Goal: Task Accomplishment & Management: Complete application form

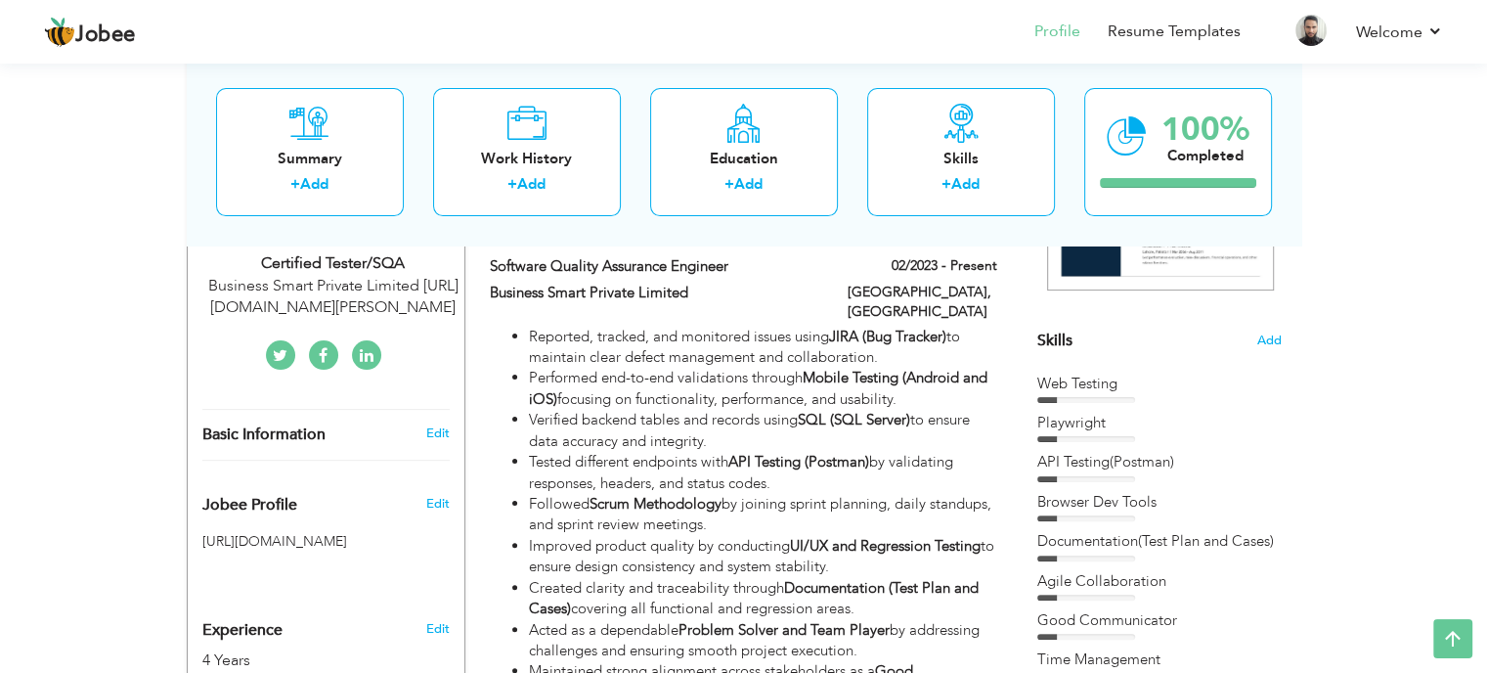
scroll to position [230, 0]
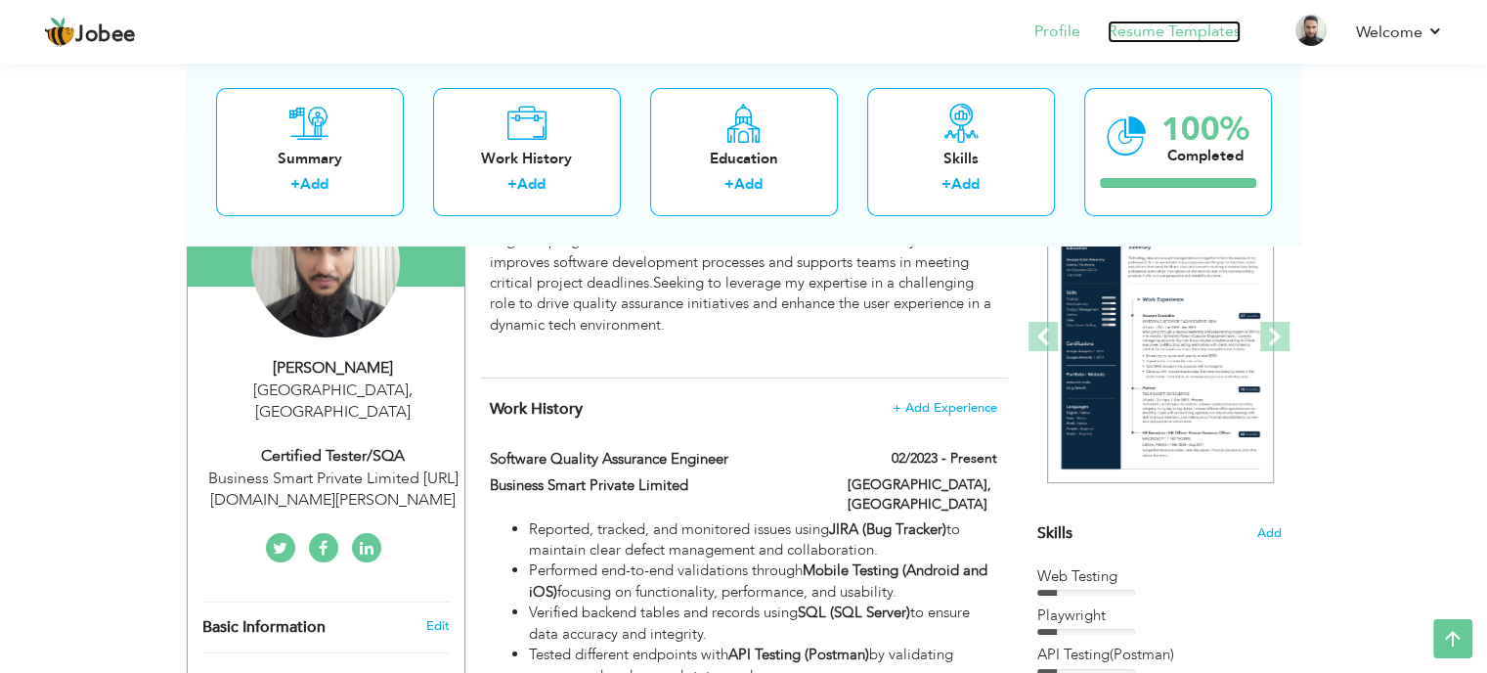
click at [1181, 32] on link "Resume Templates" at bounding box center [1174, 32] width 133 height 22
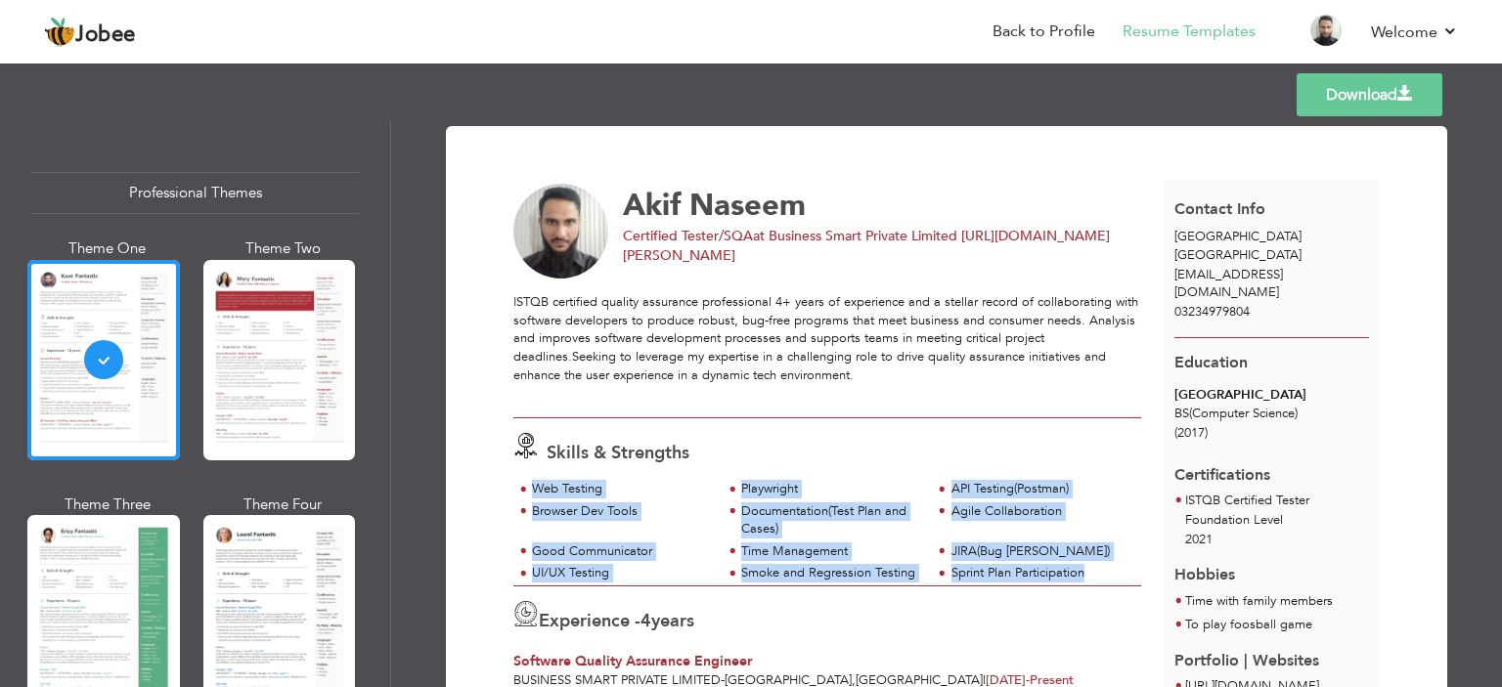
drag, startPoint x: 1097, startPoint y: 572, endPoint x: 514, endPoint y: 494, distance: 588.0
click at [514, 494] on div "Web Testing Playwright API Testing(Postman) Browser Dev Tools Agile Collaborati…" at bounding box center [827, 533] width 628 height 106
copy div "Web Testing Playwright API Testing(Postman) Browser Dev Tools Documentation(Tes…"
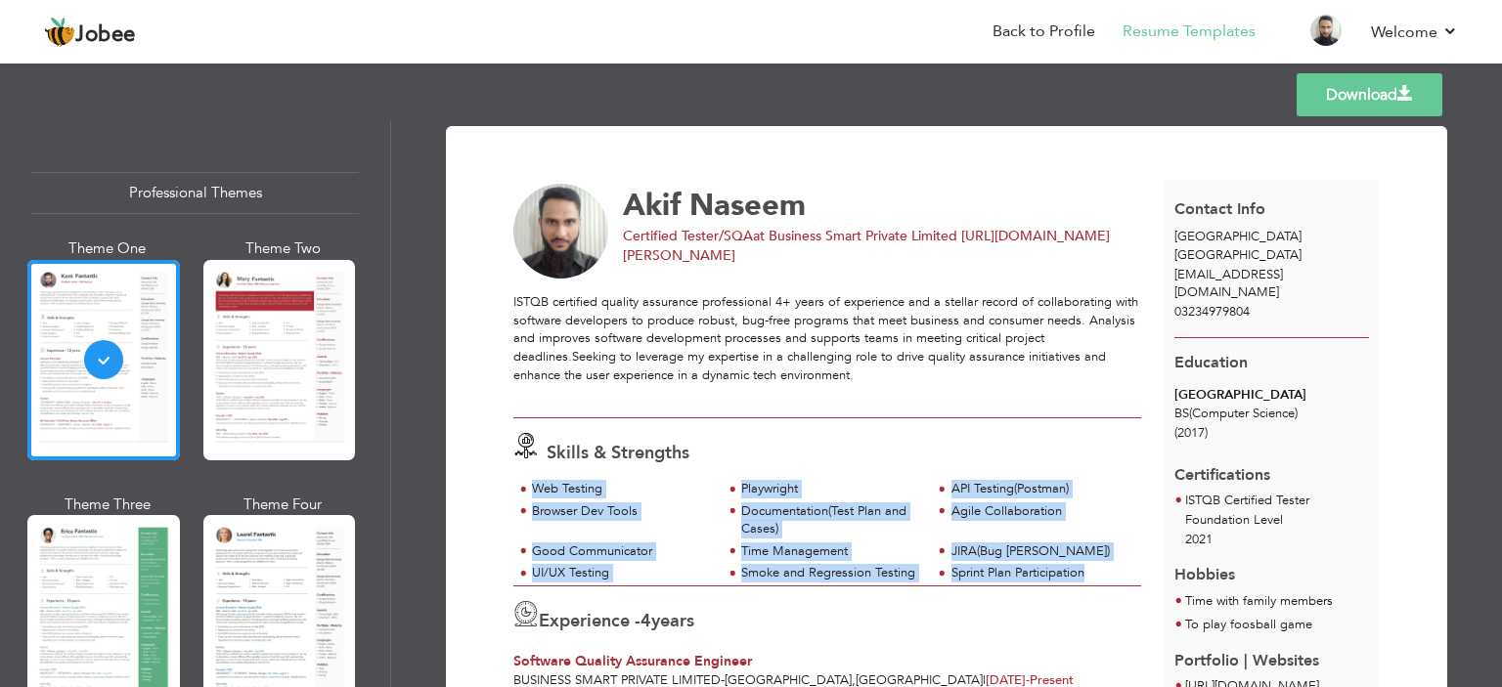
copy div "Web Testing Playwright API Testing(Postman) Browser Dev Tools Documentation(Tes…"
click at [1048, 39] on link "Back to Profile" at bounding box center [1044, 32] width 103 height 22
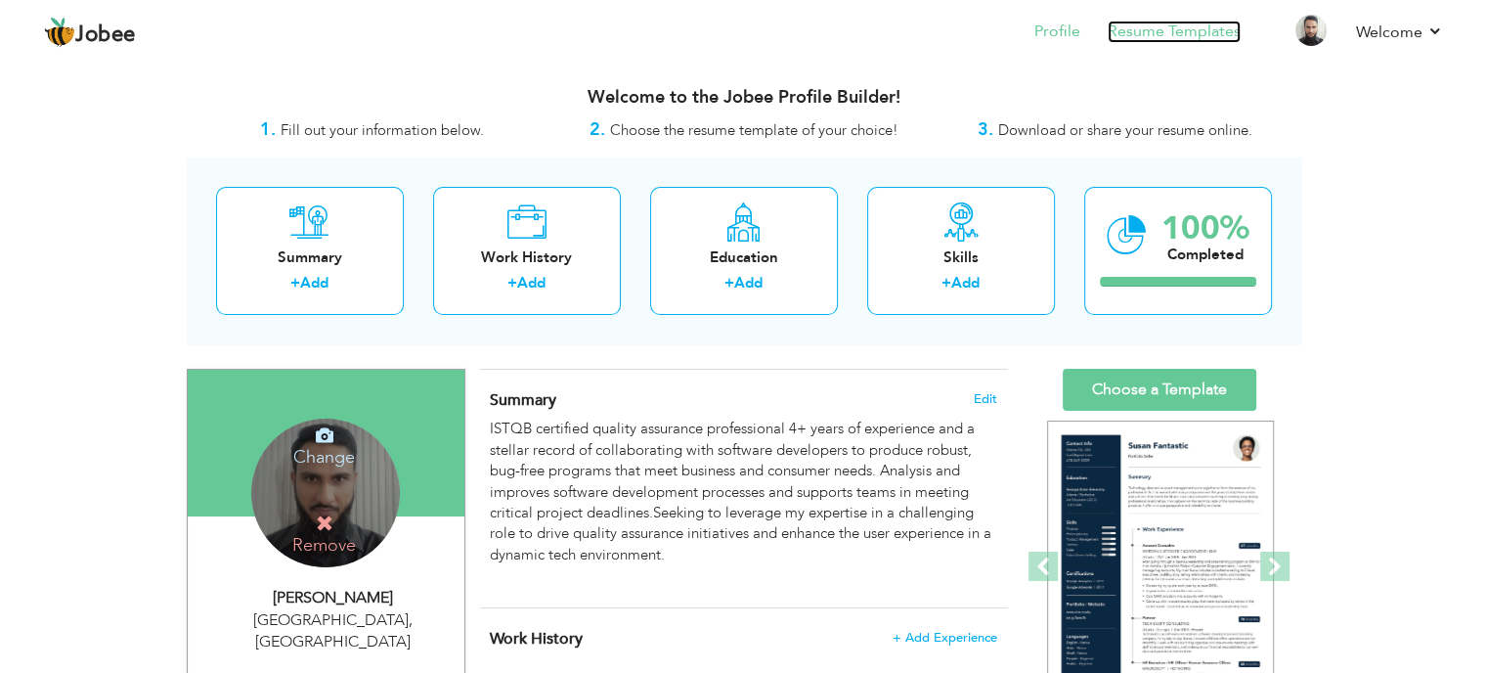
click at [1165, 23] on link "Resume Templates" at bounding box center [1174, 32] width 133 height 22
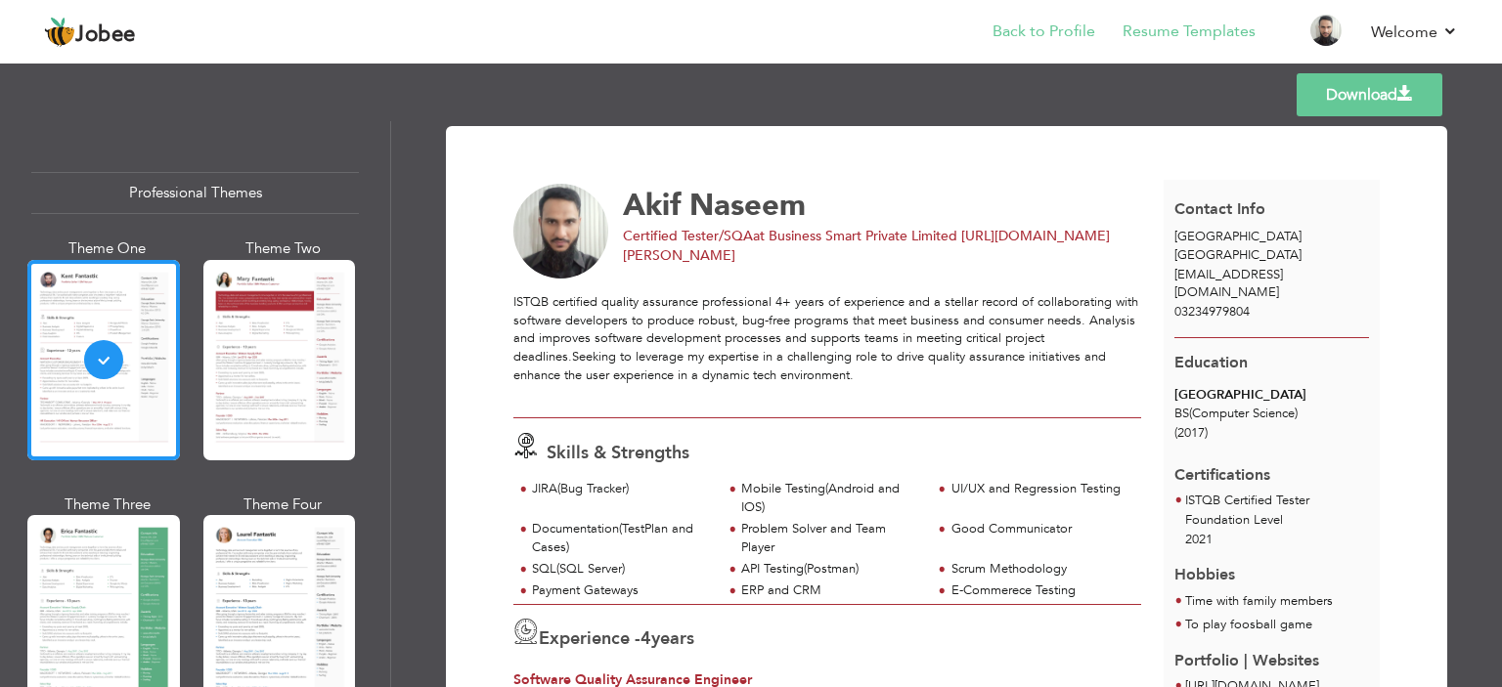
click at [1026, 26] on link "Back to Profile" at bounding box center [1044, 32] width 103 height 22
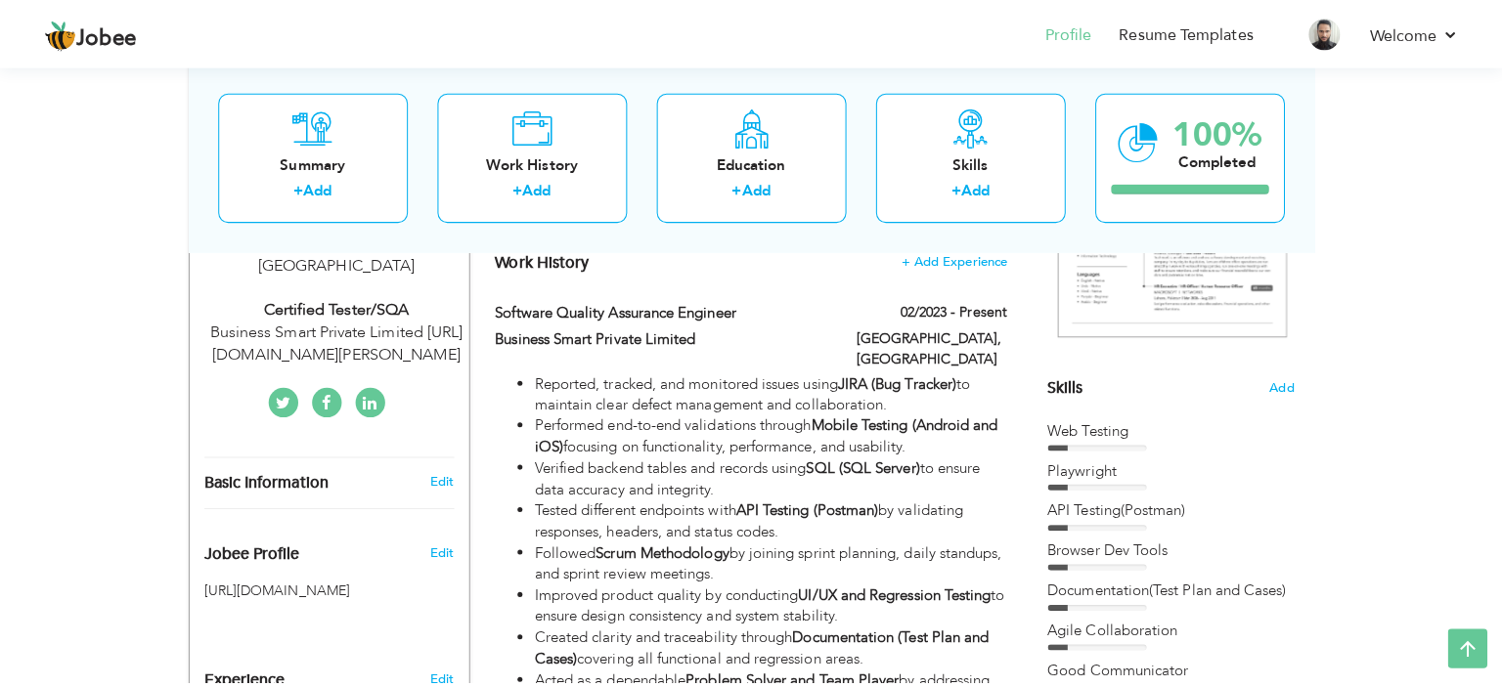
scroll to position [386, 0]
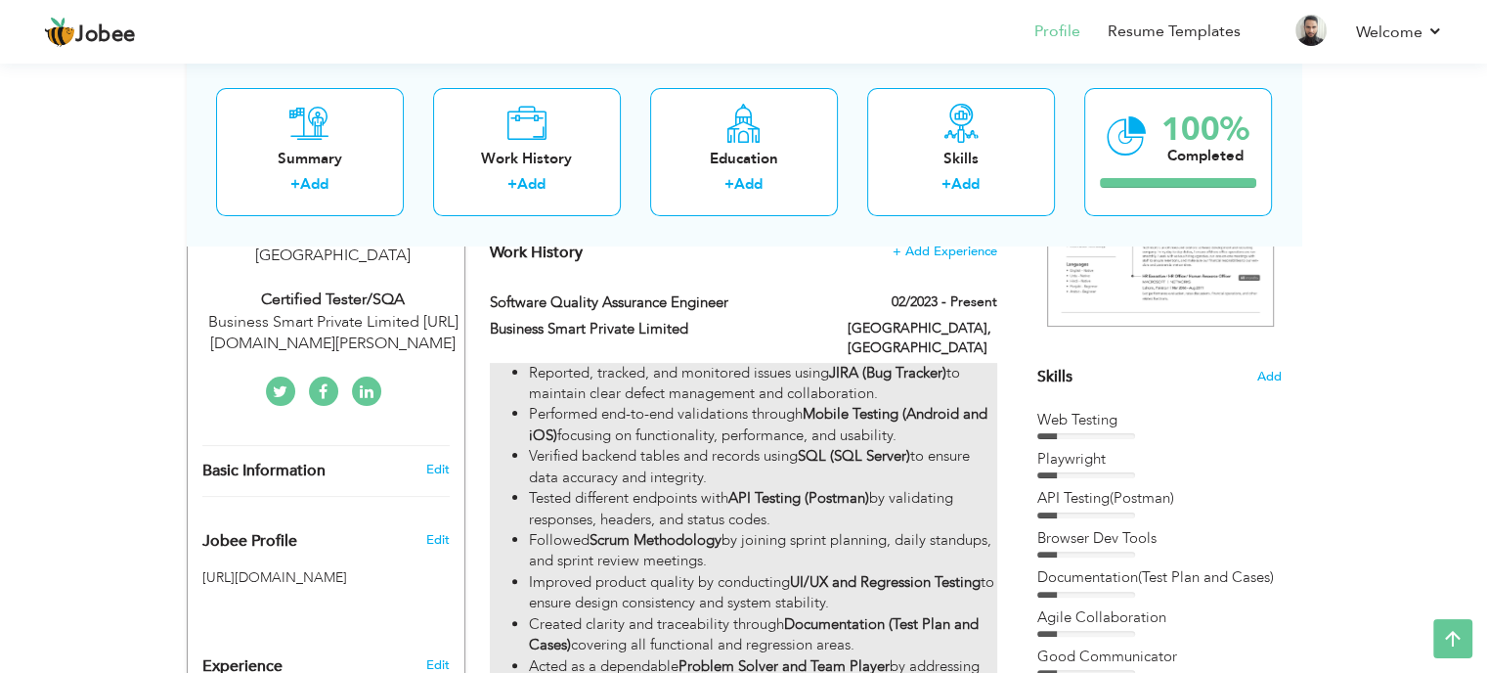
click at [927, 455] on li "Verified backend tables and records using SQL (SQL Server) to ensure data accur…" at bounding box center [762, 467] width 467 height 42
type input "Software Quality Assurance Engineer"
type input "Business Smart Private Limited"
type input "02/2023"
type input "[GEOGRAPHIC_DATA]"
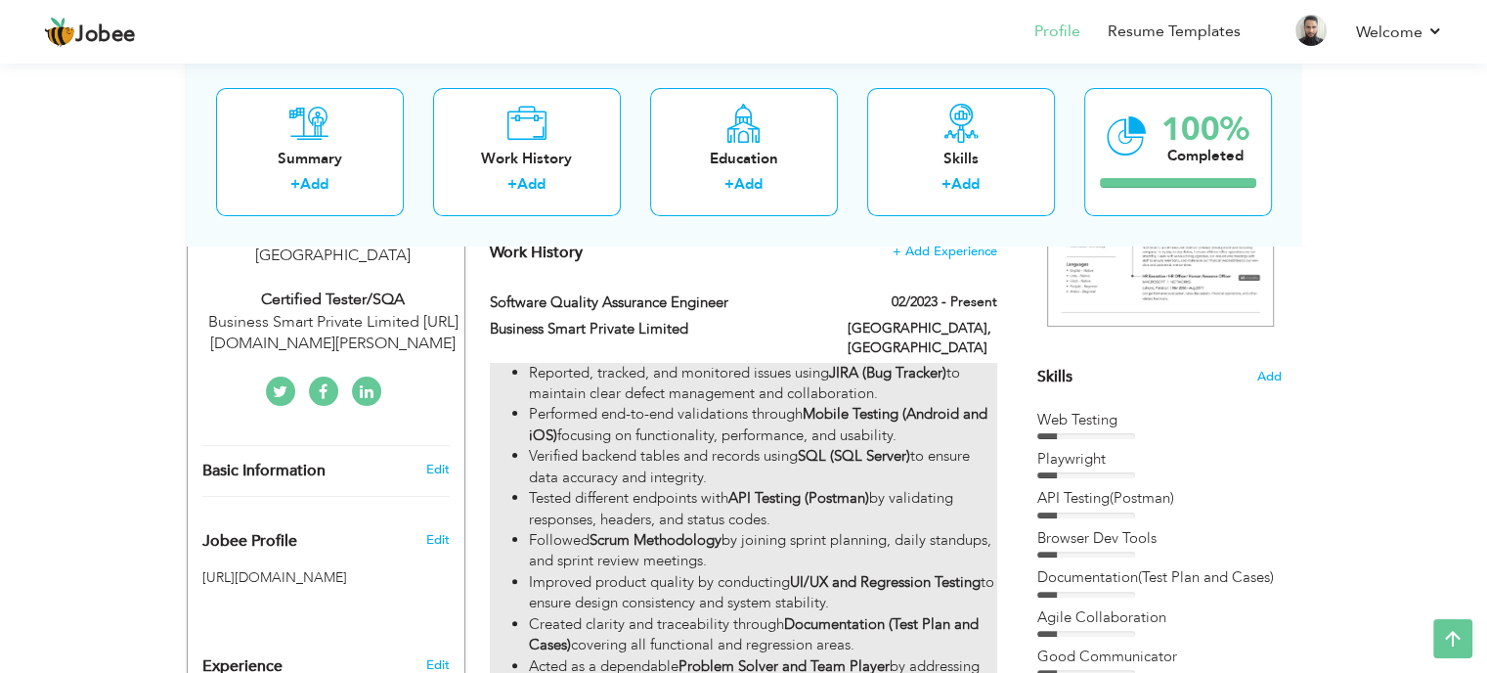
type input "[GEOGRAPHIC_DATA]"
checkbox input "true"
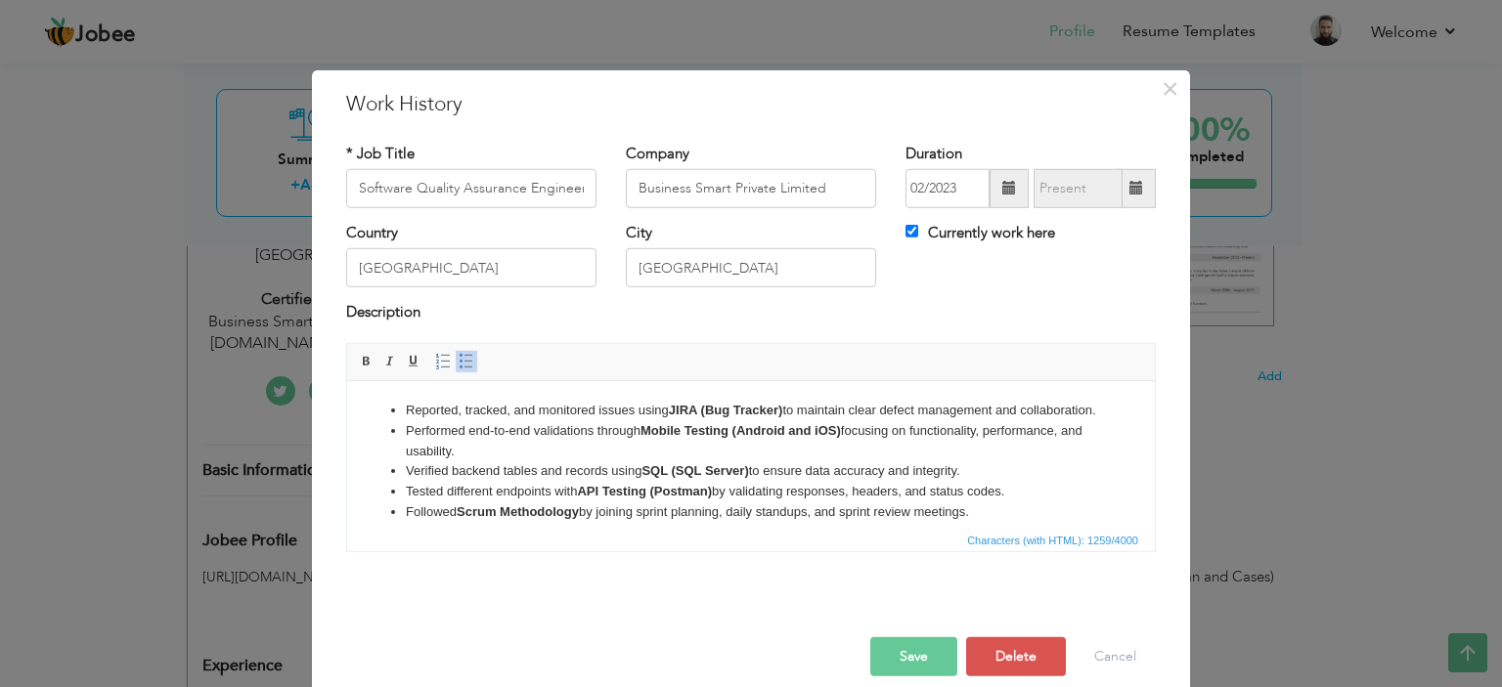
click at [774, 502] on li "Tested different endpoints with API Testing (Postman) by validating responses, …" at bounding box center [751, 491] width 690 height 21
click at [662, 437] on strong "Mobile Testing (Android and iOS)" at bounding box center [740, 429] width 200 height 15
click at [685, 461] on li "Performed end-to-end validations through Mobile Testing (Android and iOS) focus…" at bounding box center [751, 440] width 690 height 41
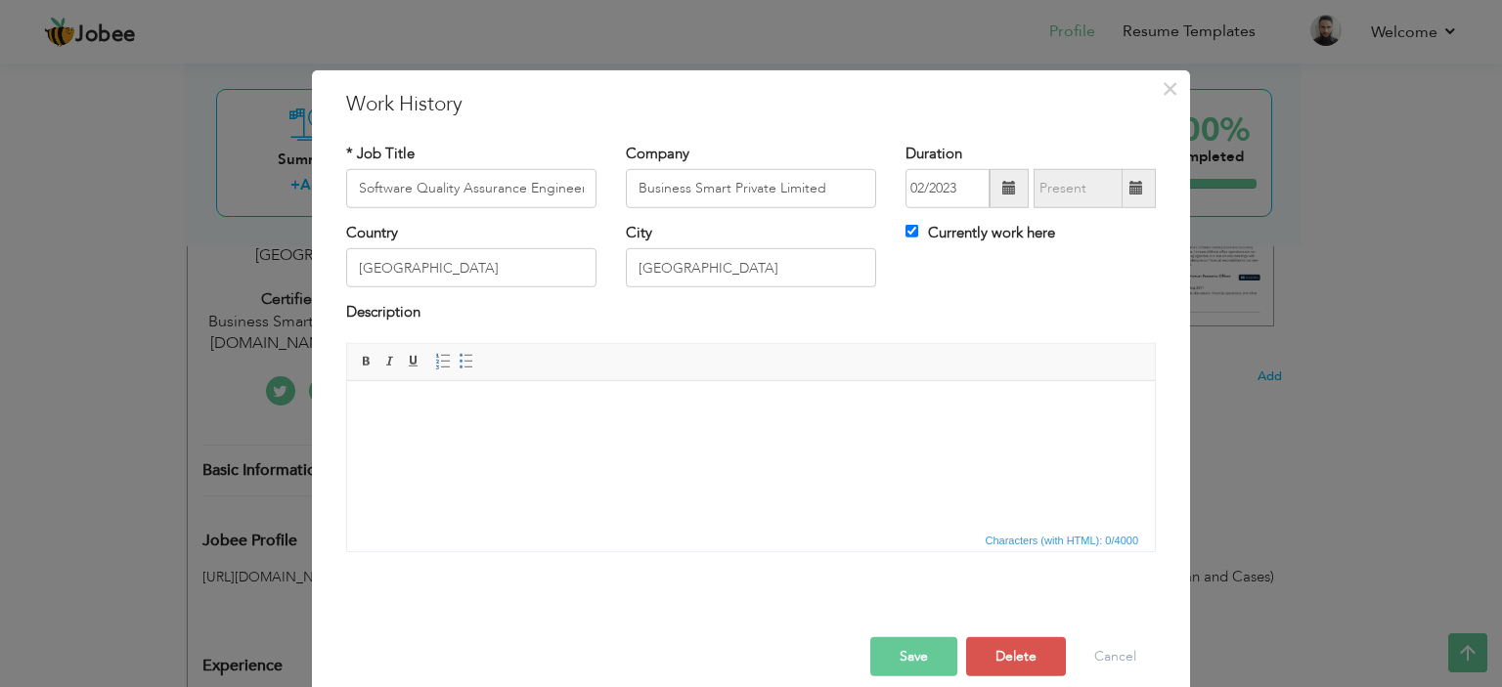
scroll to position [253, 0]
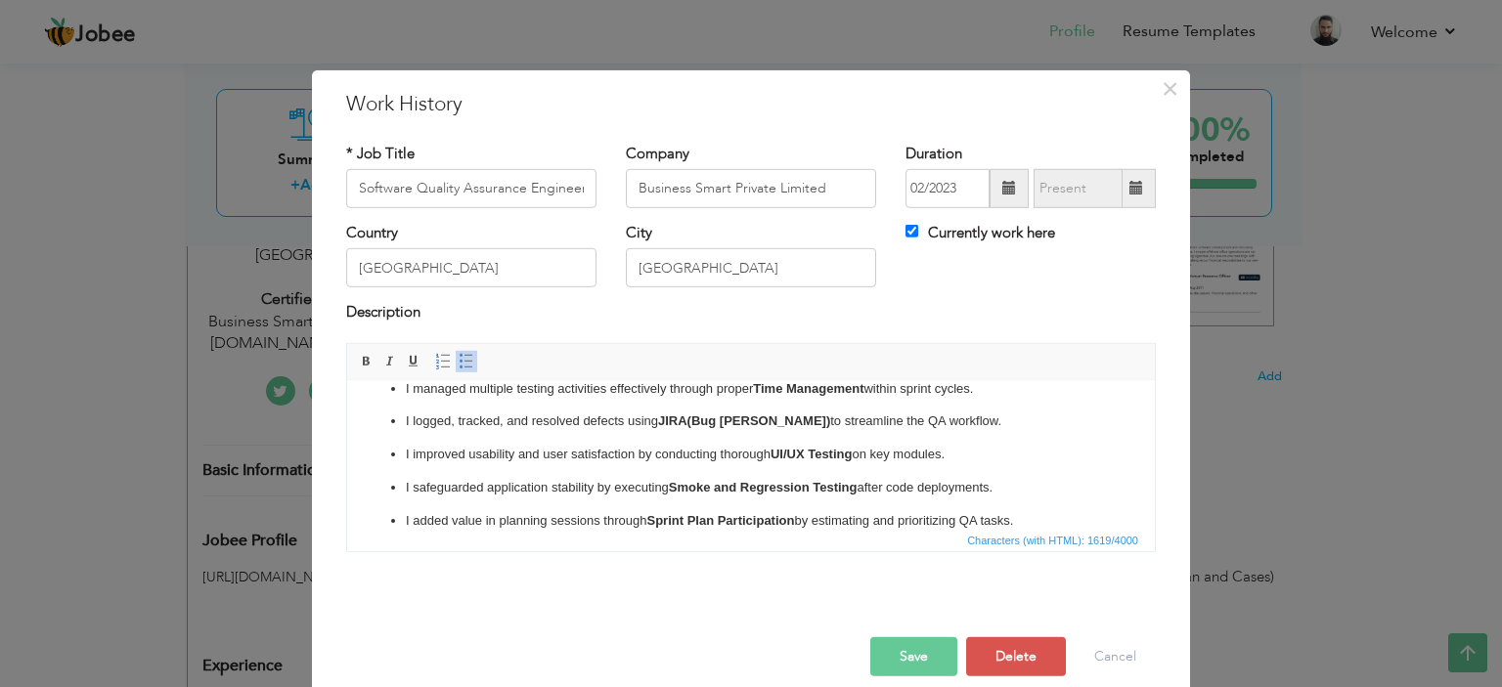
click at [569, 448] on p "I improved usability and user satisfaction by conducting thorough UI/UX Testing…" at bounding box center [751, 454] width 690 height 21
click at [469, 359] on span "Paragraph Insert/Remove Numbered List Insert/Remove Bulleted List" at bounding box center [457, 364] width 53 height 28
click at [459, 363] on span at bounding box center [467, 362] width 16 height 16
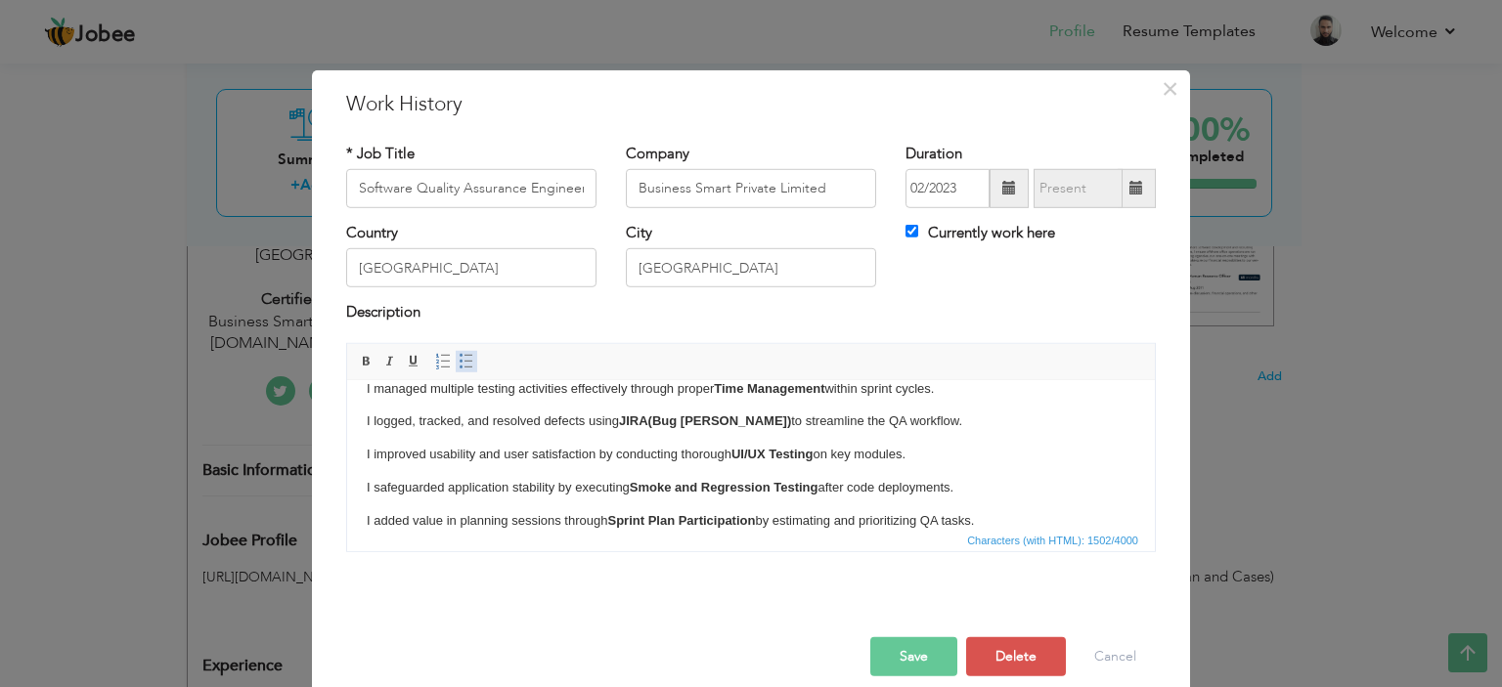
click at [459, 363] on span at bounding box center [467, 362] width 16 height 16
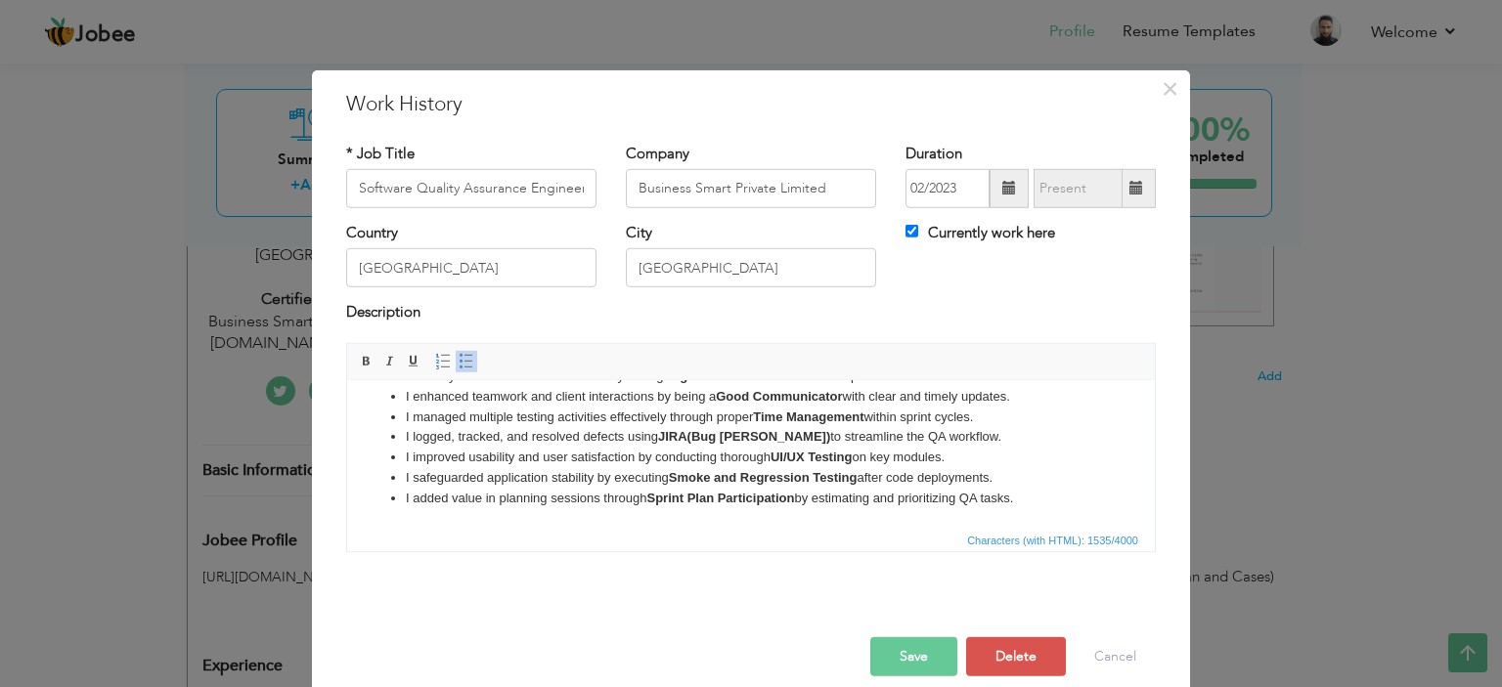
drag, startPoint x: 935, startPoint y: 654, endPoint x: 932, endPoint y: 640, distance: 14.0
click at [934, 652] on button "Save" at bounding box center [913, 657] width 87 height 39
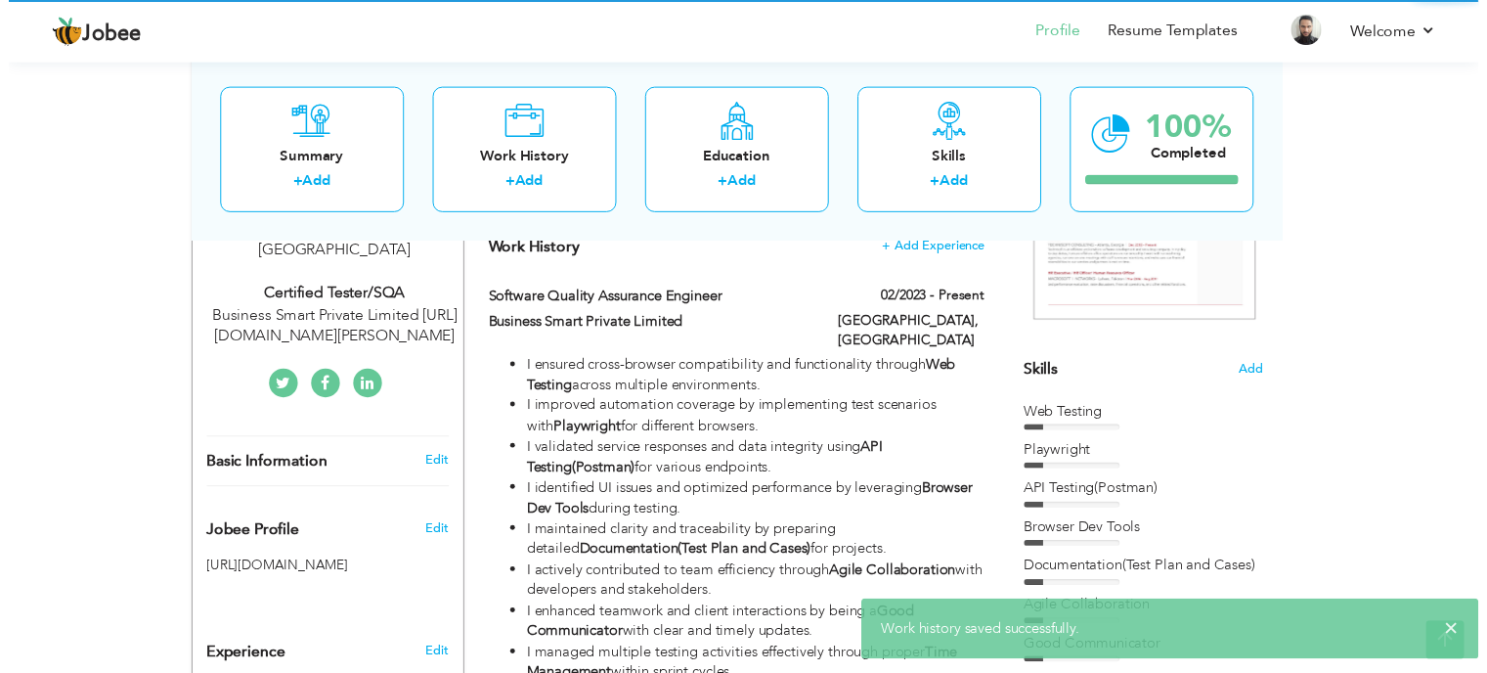
scroll to position [0, 0]
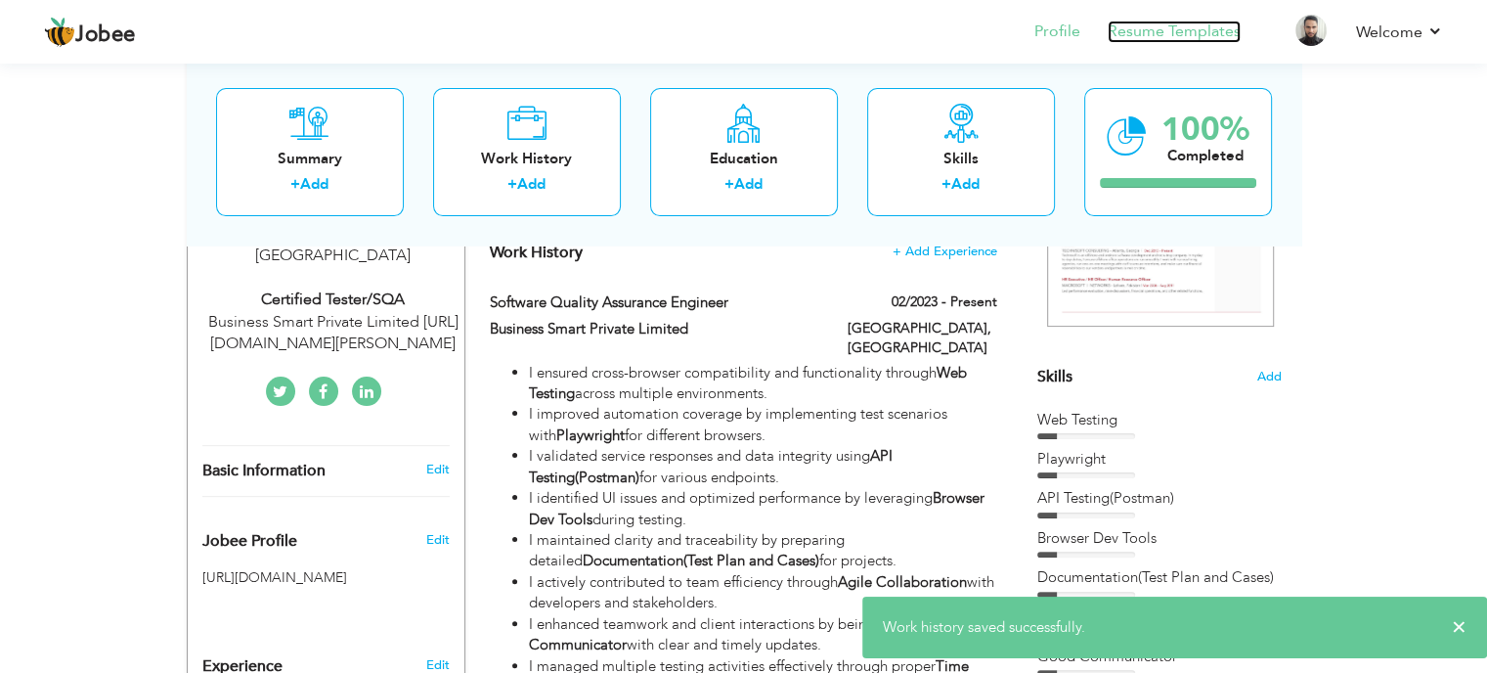
click at [1165, 30] on link "Resume Templates" at bounding box center [1174, 32] width 133 height 22
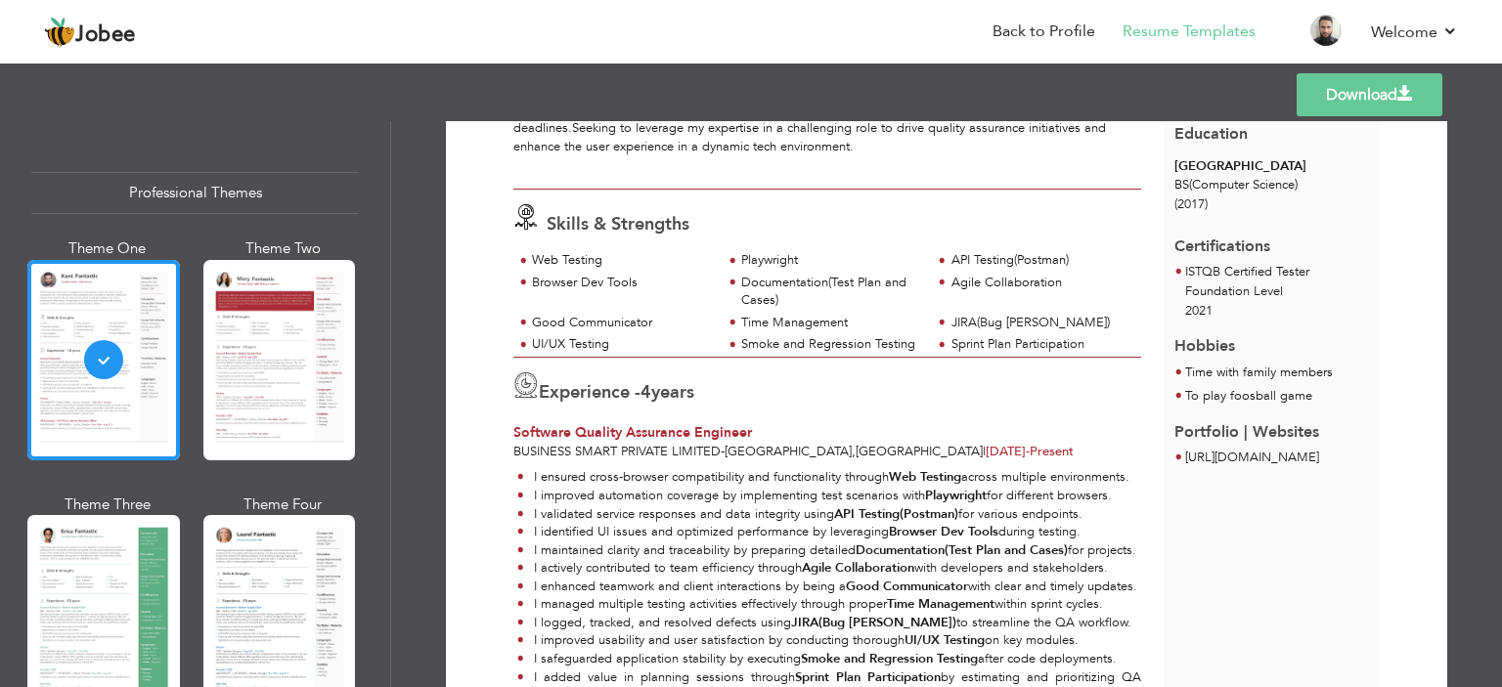
scroll to position [196, 0]
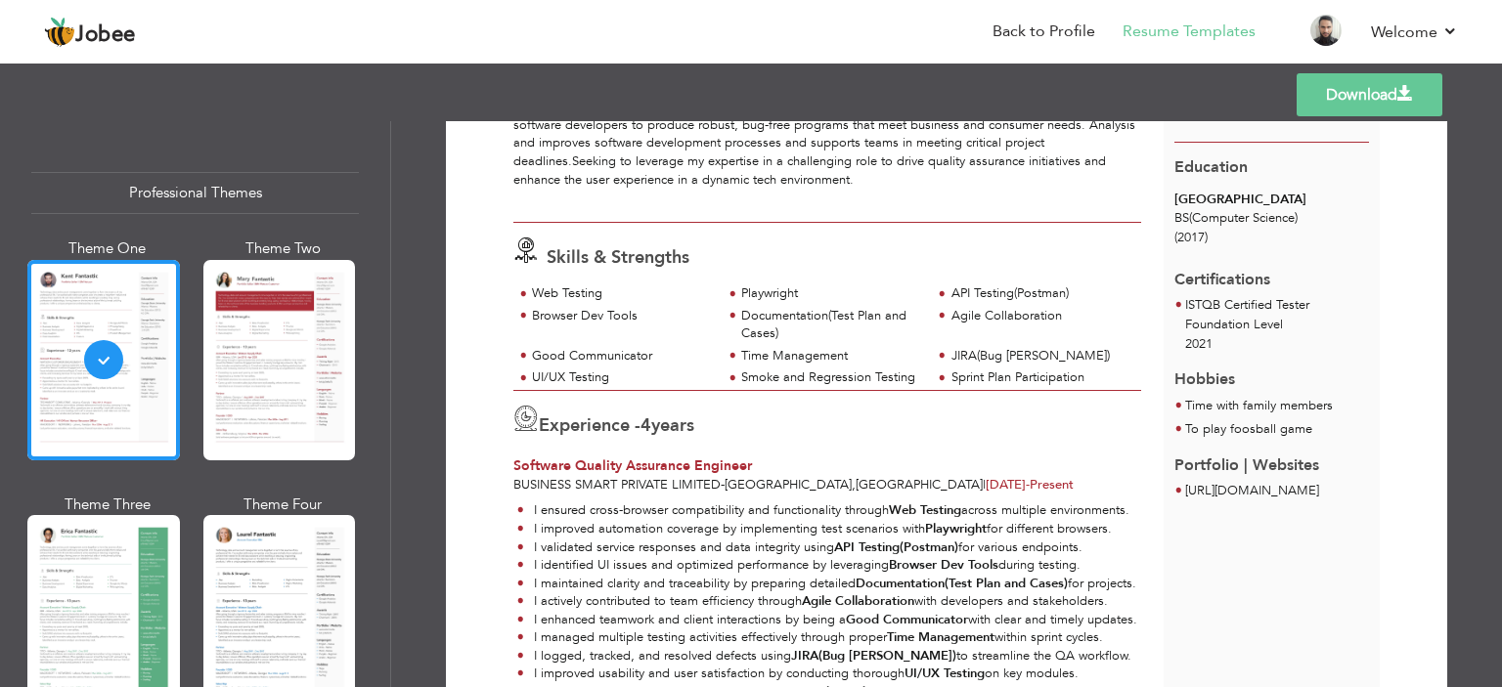
click at [935, 466] on div "Software Quality Assurance Engineer" at bounding box center [827, 467] width 628 height 20
click at [1042, 285] on div "API Testing(Postman)" at bounding box center [1040, 294] width 179 height 19
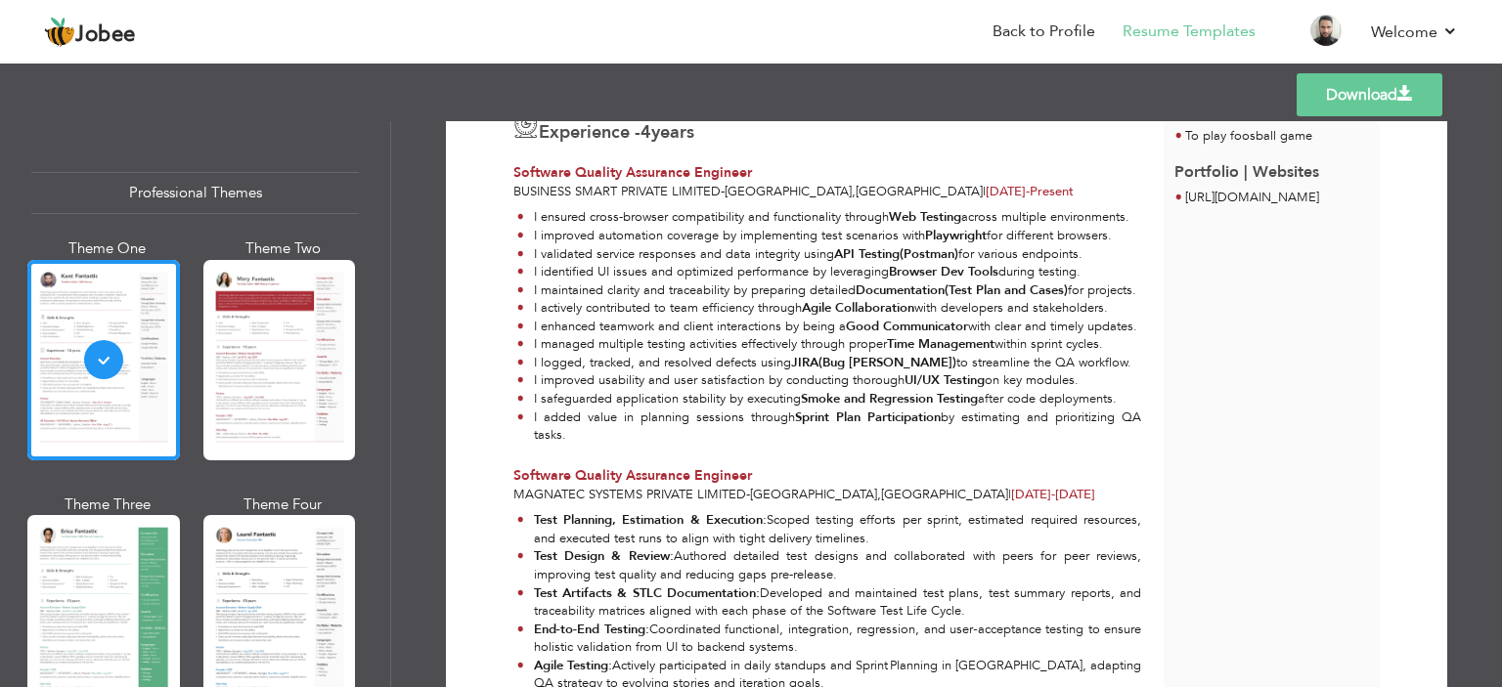
click at [1420, 93] on link "Download" at bounding box center [1370, 94] width 146 height 43
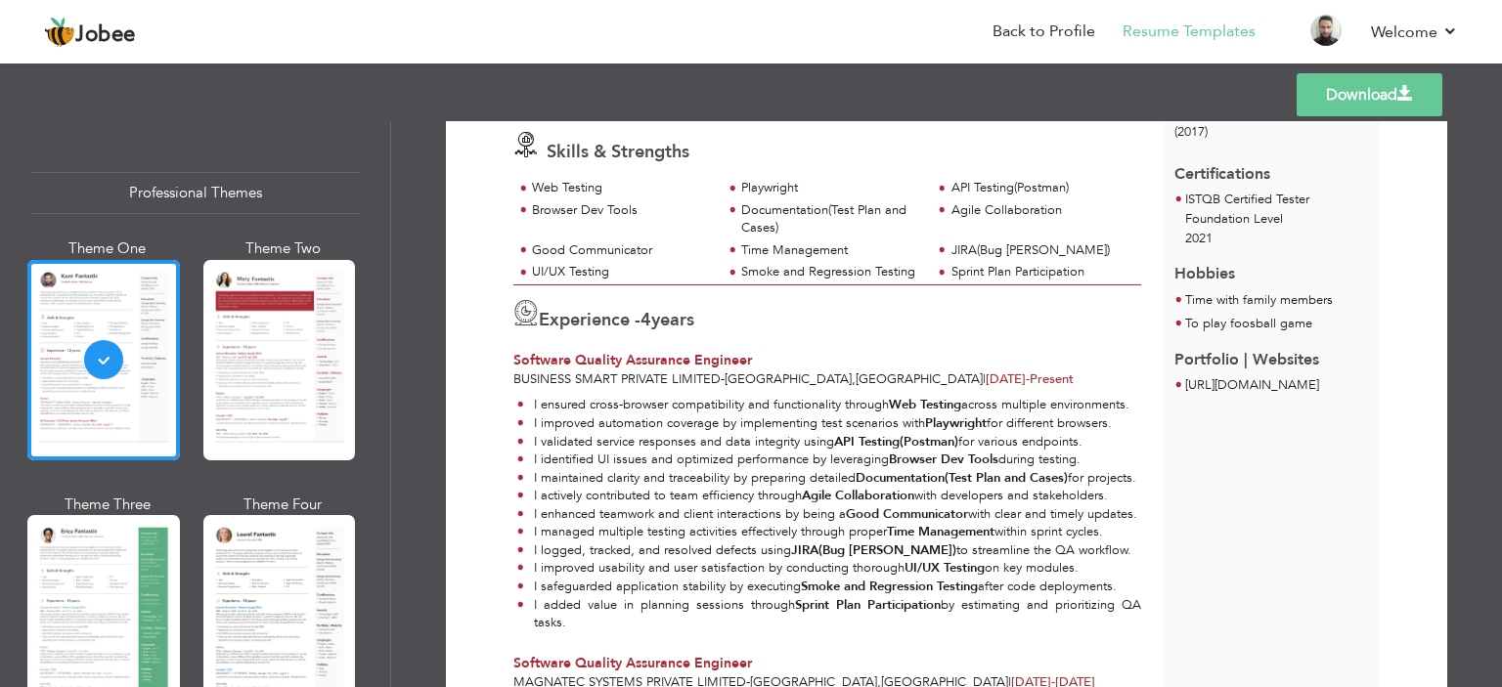
scroll to position [293, 0]
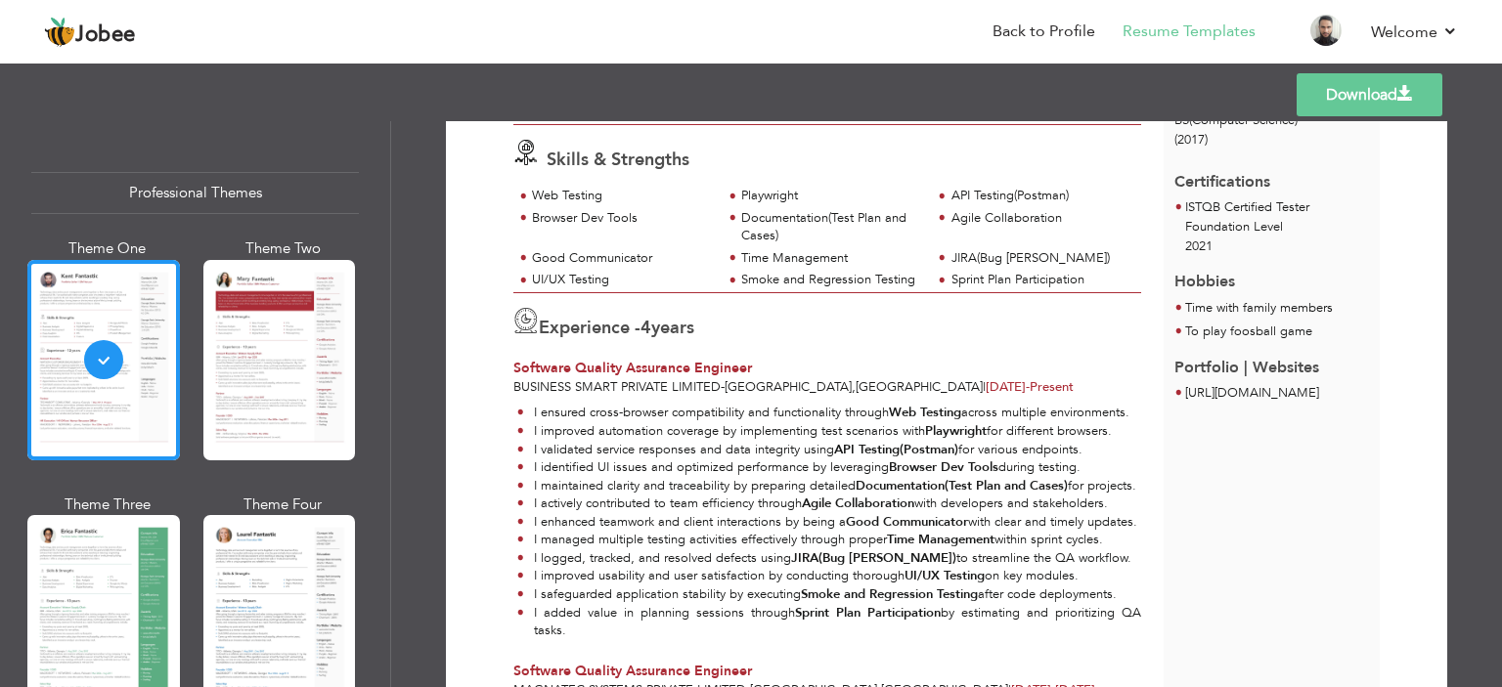
click at [1405, 99] on span at bounding box center [1405, 94] width 16 height 16
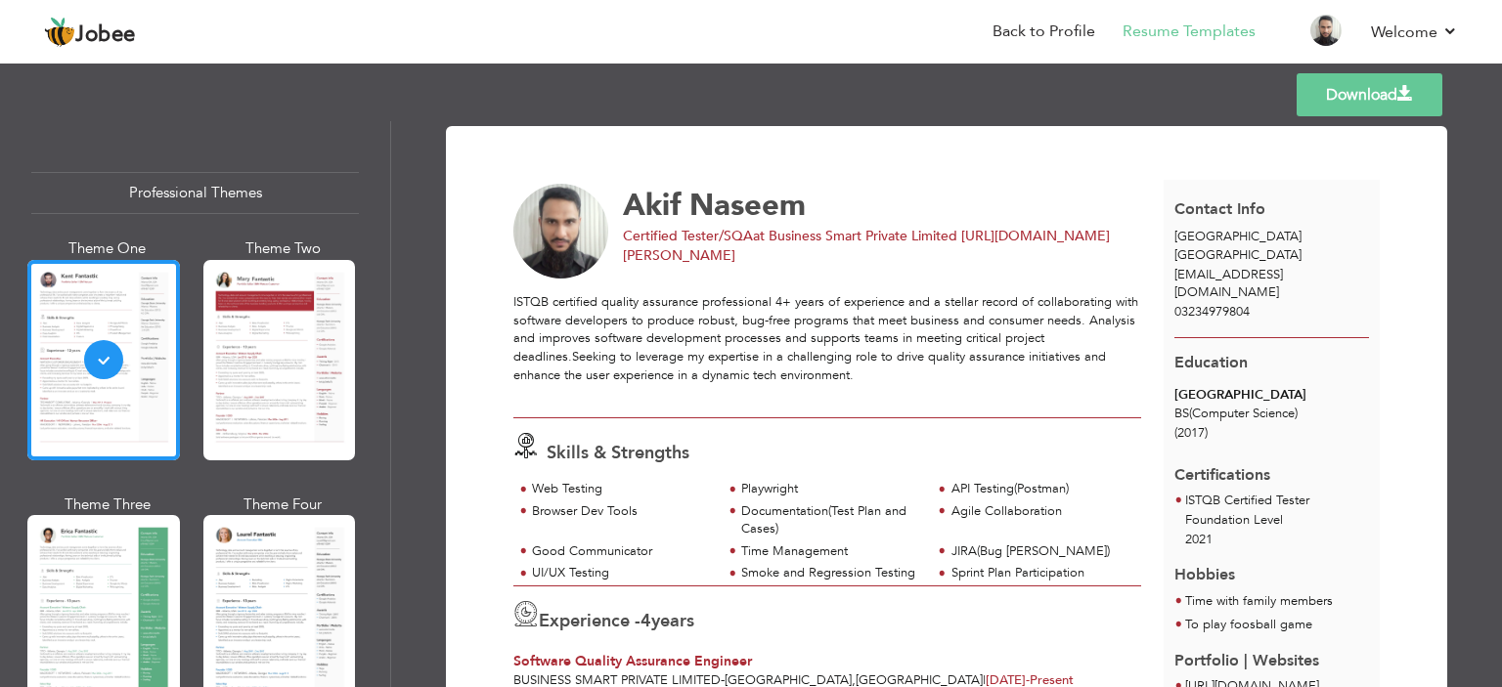
drag, startPoint x: 1402, startPoint y: 89, endPoint x: 1392, endPoint y: 116, distance: 29.1
click at [1402, 92] on span at bounding box center [1405, 94] width 16 height 16
